Goal: Information Seeking & Learning: Learn about a topic

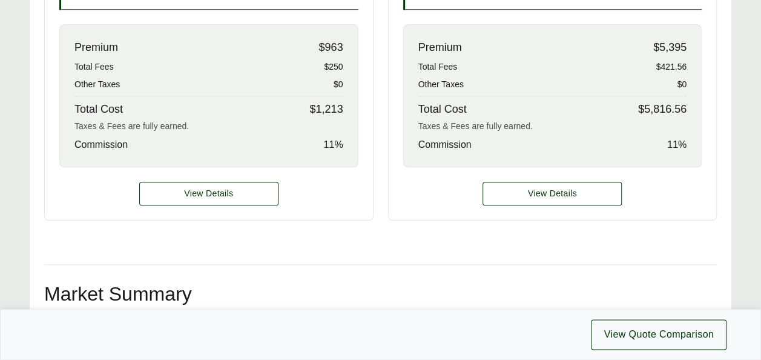
scroll to position [580, 0]
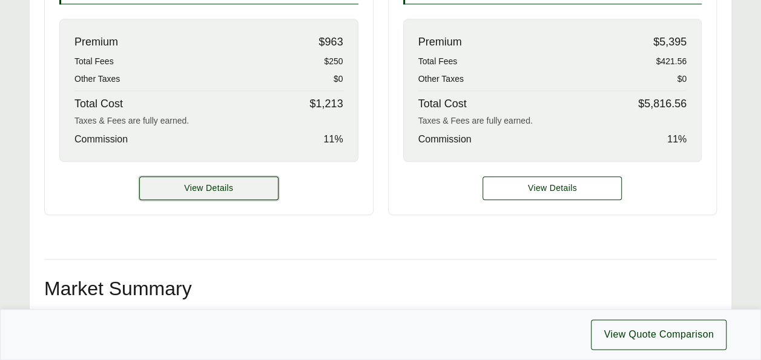
click at [237, 187] on button "View Details" at bounding box center [208, 188] width 139 height 24
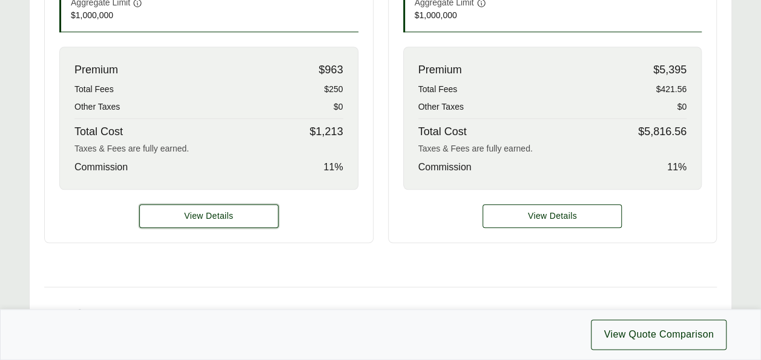
scroll to position [514, 0]
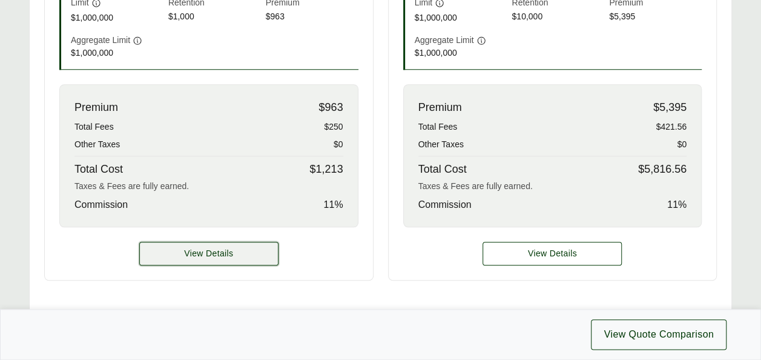
click at [235, 257] on button "View Details" at bounding box center [208, 254] width 139 height 24
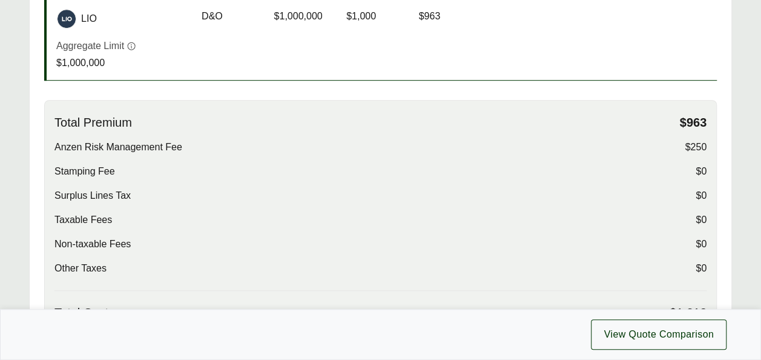
scroll to position [354, 0]
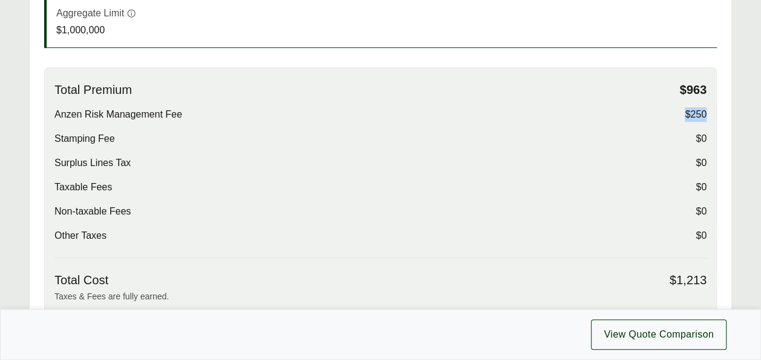
drag, startPoint x: 687, startPoint y: 114, endPoint x: 730, endPoint y: 115, distance: 43.6
click at [730, 115] on div "Options: LIO LIO LIO Carrier Coverage Limit Retention Annual Premium Carrier LI…" at bounding box center [380, 281] width 703 height 823
click at [467, 142] on div "Stamping Fee $0" at bounding box center [381, 138] width 652 height 15
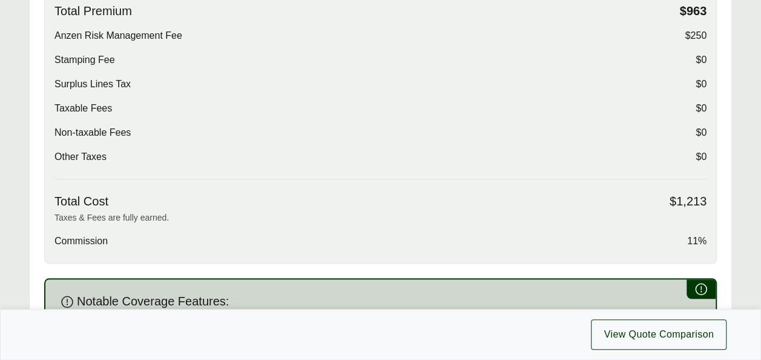
scroll to position [459, 0]
